Goal: Task Accomplishment & Management: Use online tool/utility

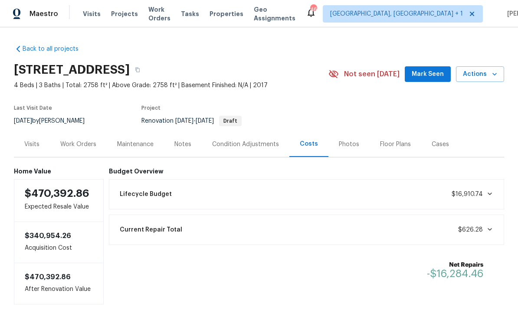
scroll to position [15, 0]
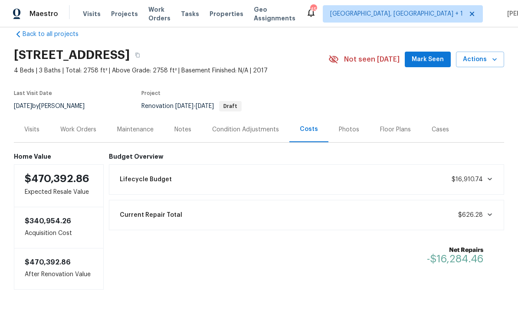
click at [435, 56] on span "Mark Seen" at bounding box center [428, 59] width 32 height 11
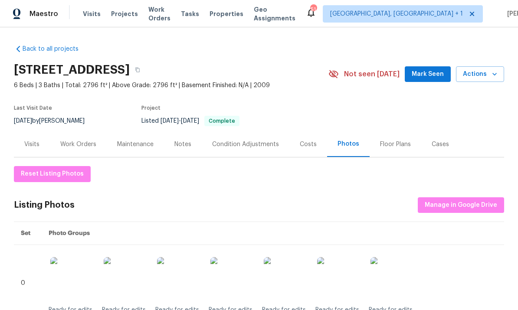
scroll to position [-1, 0]
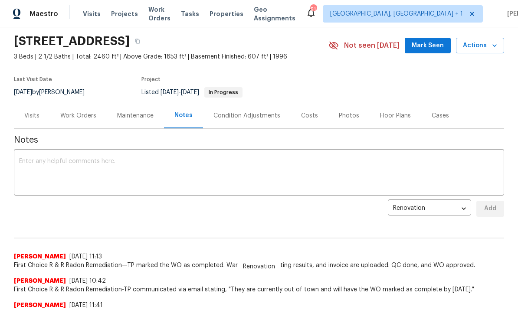
scroll to position [30, 0]
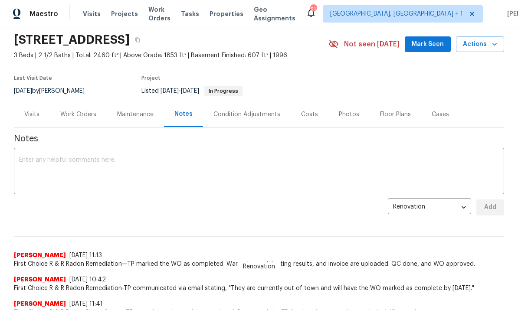
click at [80, 117] on div "Work Orders" at bounding box center [78, 114] width 36 height 9
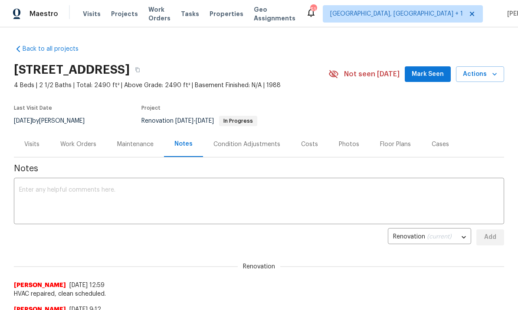
click at [85, 154] on div "Work Orders" at bounding box center [78, 144] width 57 height 26
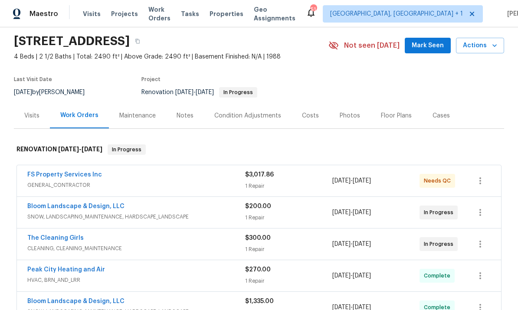
scroll to position [38, 0]
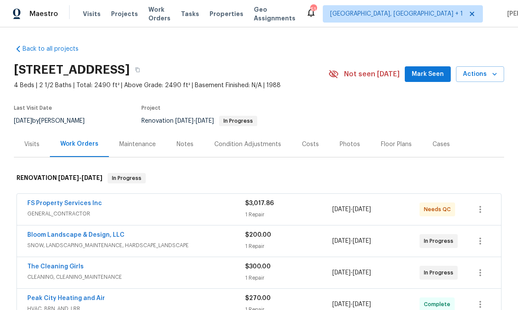
click at [431, 71] on span "Mark Seen" at bounding box center [428, 74] width 32 height 11
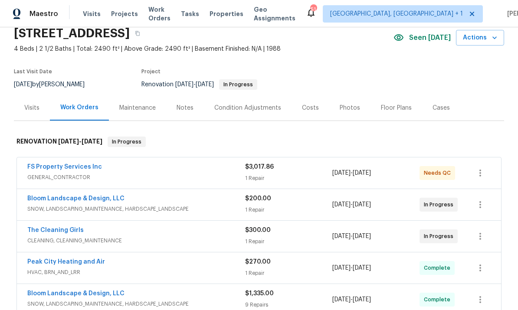
scroll to position [39, 0]
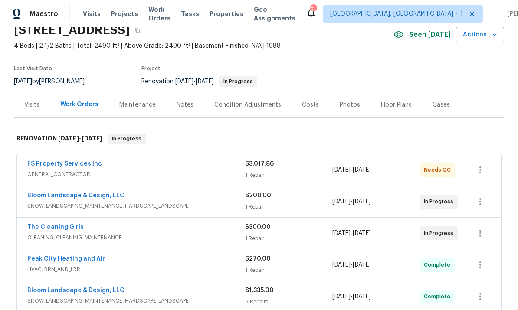
click at [69, 226] on link "The Cleaning Girls" at bounding box center [55, 227] width 56 height 6
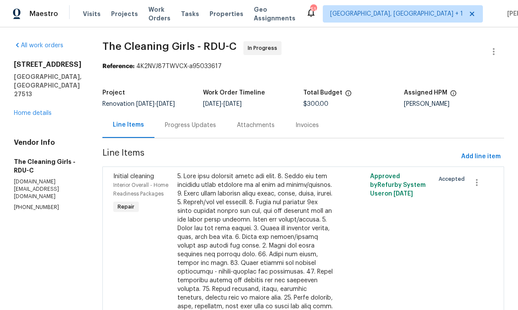
click at [195, 125] on div "Progress Updates" at bounding box center [190, 125] width 51 height 9
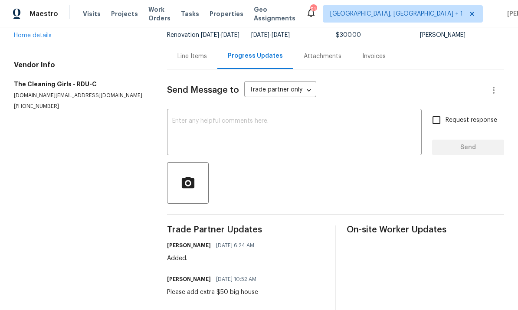
scroll to position [69, 0]
click at [210, 118] on textarea at bounding box center [294, 133] width 244 height 30
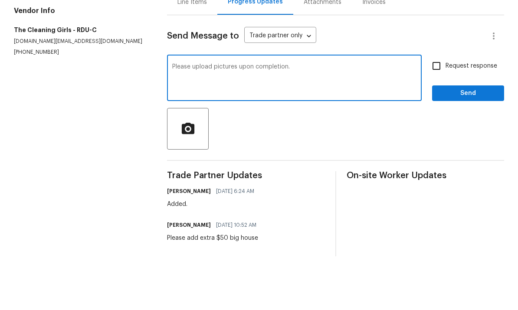
type textarea "Please upload pictures upon completion."
click at [436, 111] on input "Request response" at bounding box center [436, 120] width 18 height 18
checkbox input "true"
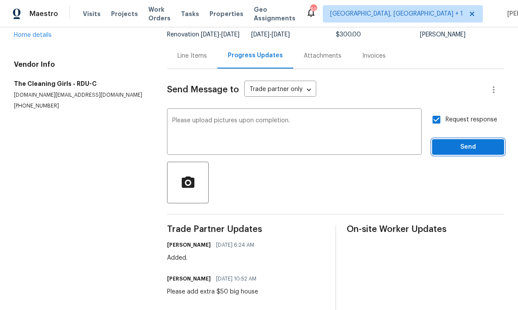
click at [472, 142] on span "Send" at bounding box center [468, 147] width 58 height 11
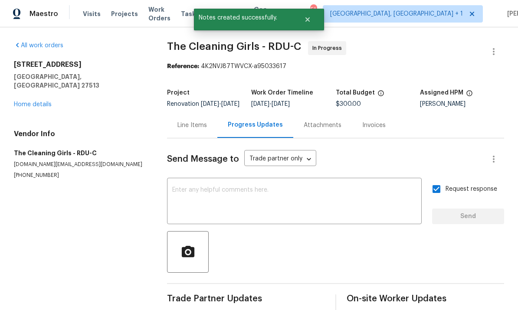
click at [38, 102] on link "Home details" at bounding box center [33, 105] width 38 height 6
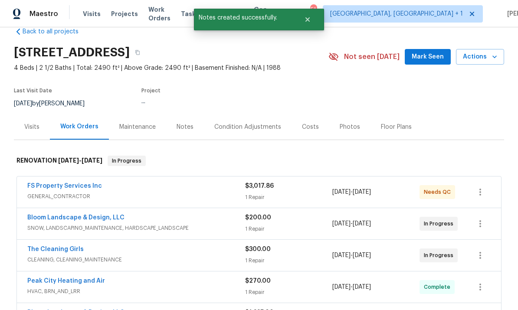
scroll to position [21, 0]
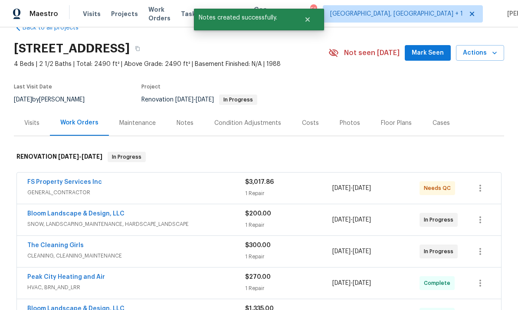
click at [96, 211] on link "Bloom Landscape & Design, LLC" at bounding box center [75, 214] width 97 height 6
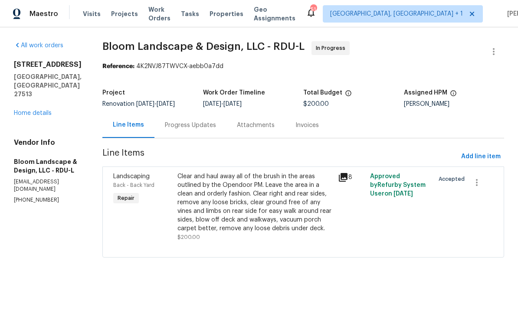
click at [197, 126] on div "Progress Updates" at bounding box center [190, 125] width 51 height 9
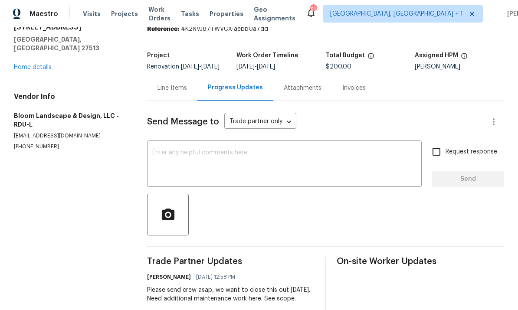
scroll to position [33, 0]
